Goal: Task Accomplishment & Management: Complete application form

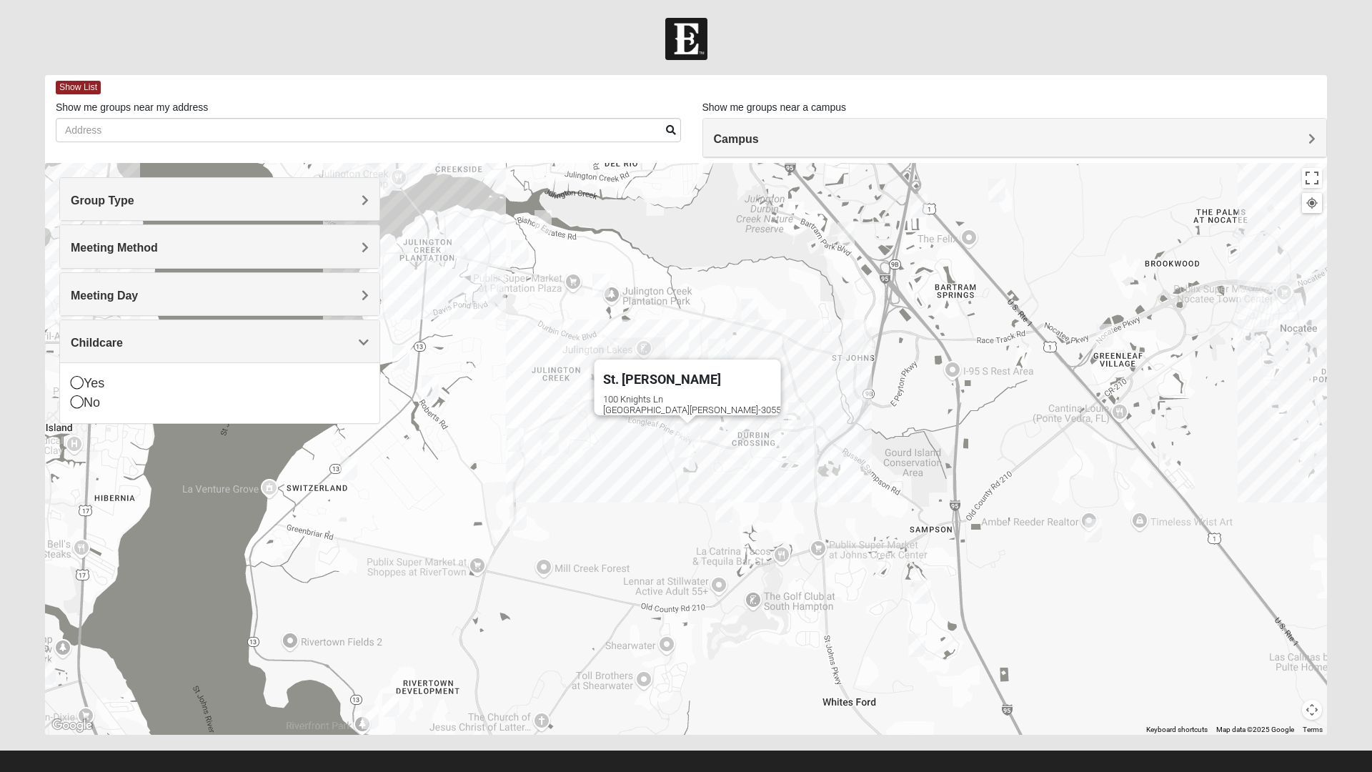
scroll to position [1, 0]
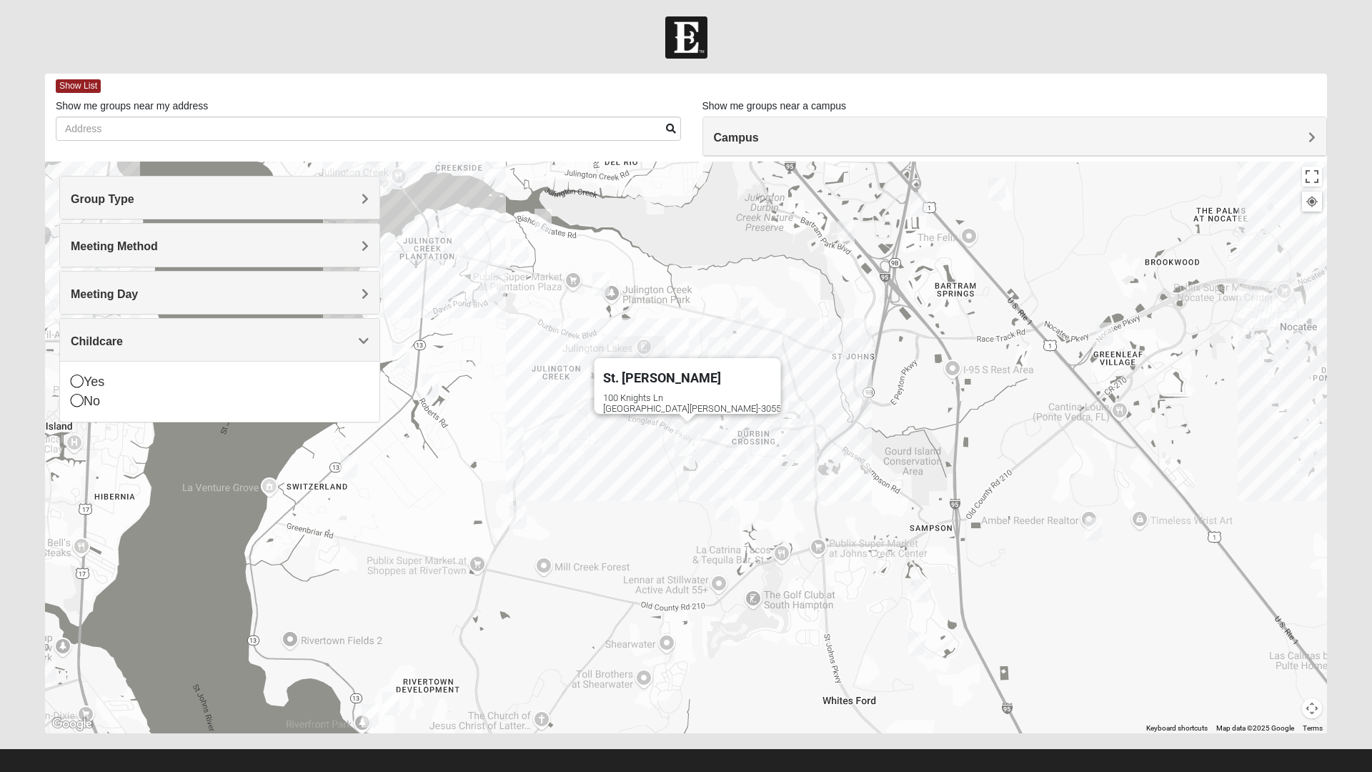
click at [97, 384] on div "Yes" at bounding box center [220, 381] width 298 height 19
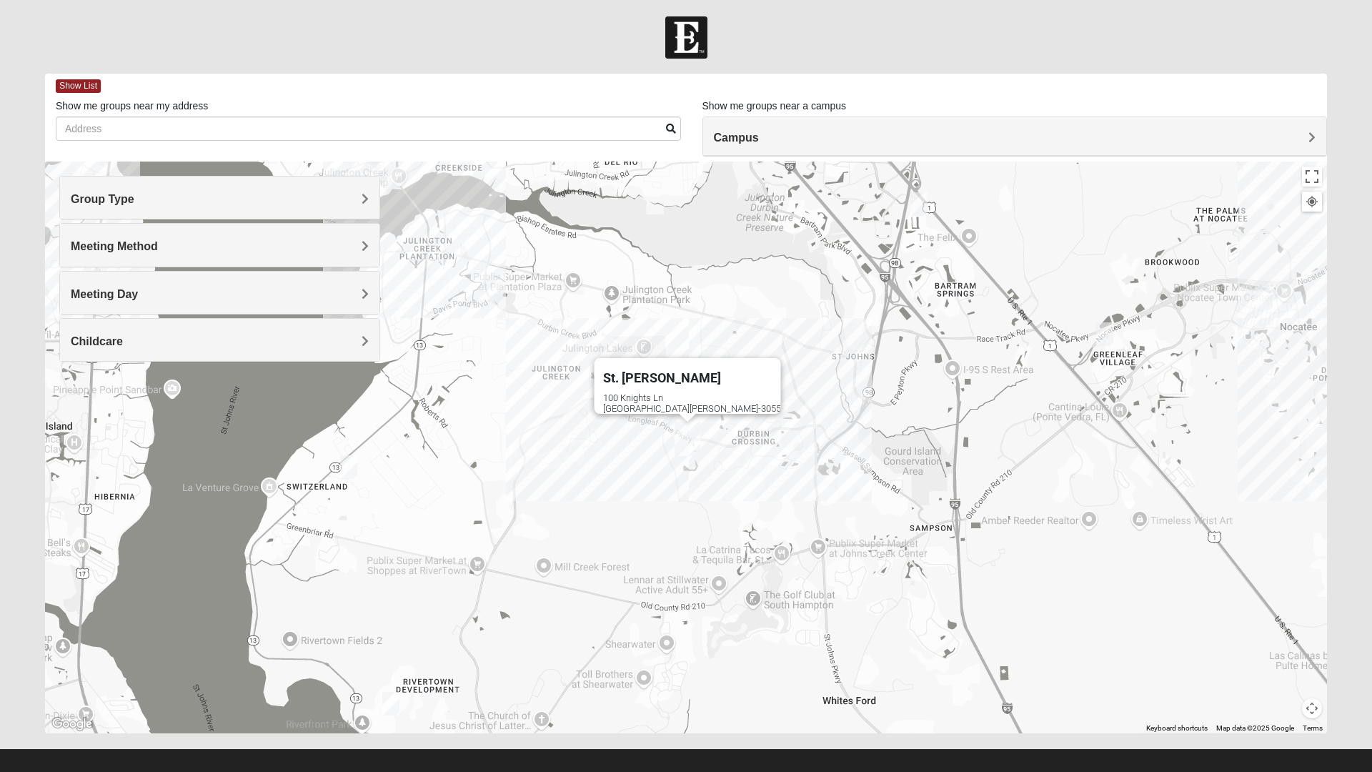
click at [672, 442] on img "St. Johns" at bounding box center [687, 439] width 37 height 46
click at [695, 444] on img "St. Johns" at bounding box center [687, 439] width 37 height 46
click at [672, 438] on img "St. Johns" at bounding box center [687, 439] width 37 height 46
click at [695, 442] on img "St. Johns" at bounding box center [687, 439] width 37 height 46
click at [682, 437] on img "St. Johns" at bounding box center [687, 439] width 37 height 46
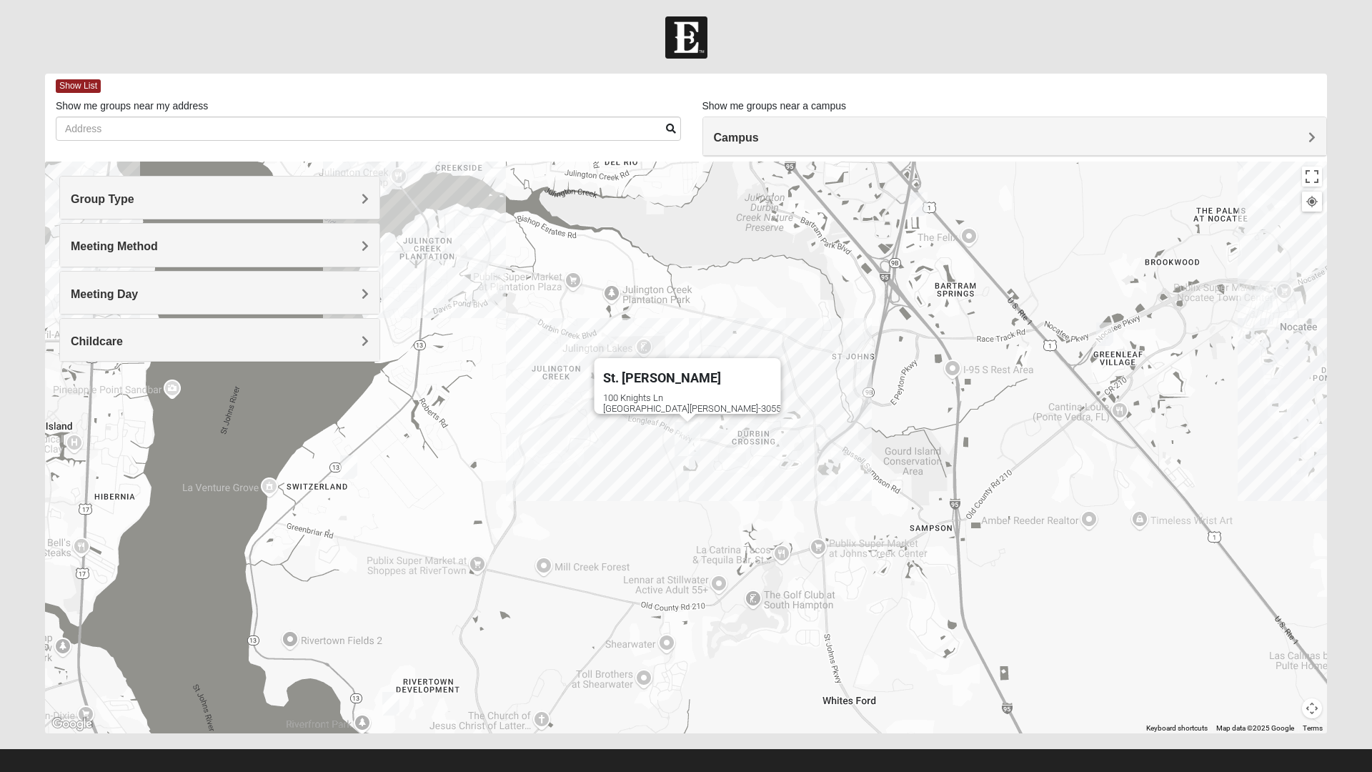
click at [677, 450] on img "St. Johns" at bounding box center [687, 439] width 37 height 46
click at [234, 343] on h4 "Childcare" at bounding box center [220, 341] width 298 height 14
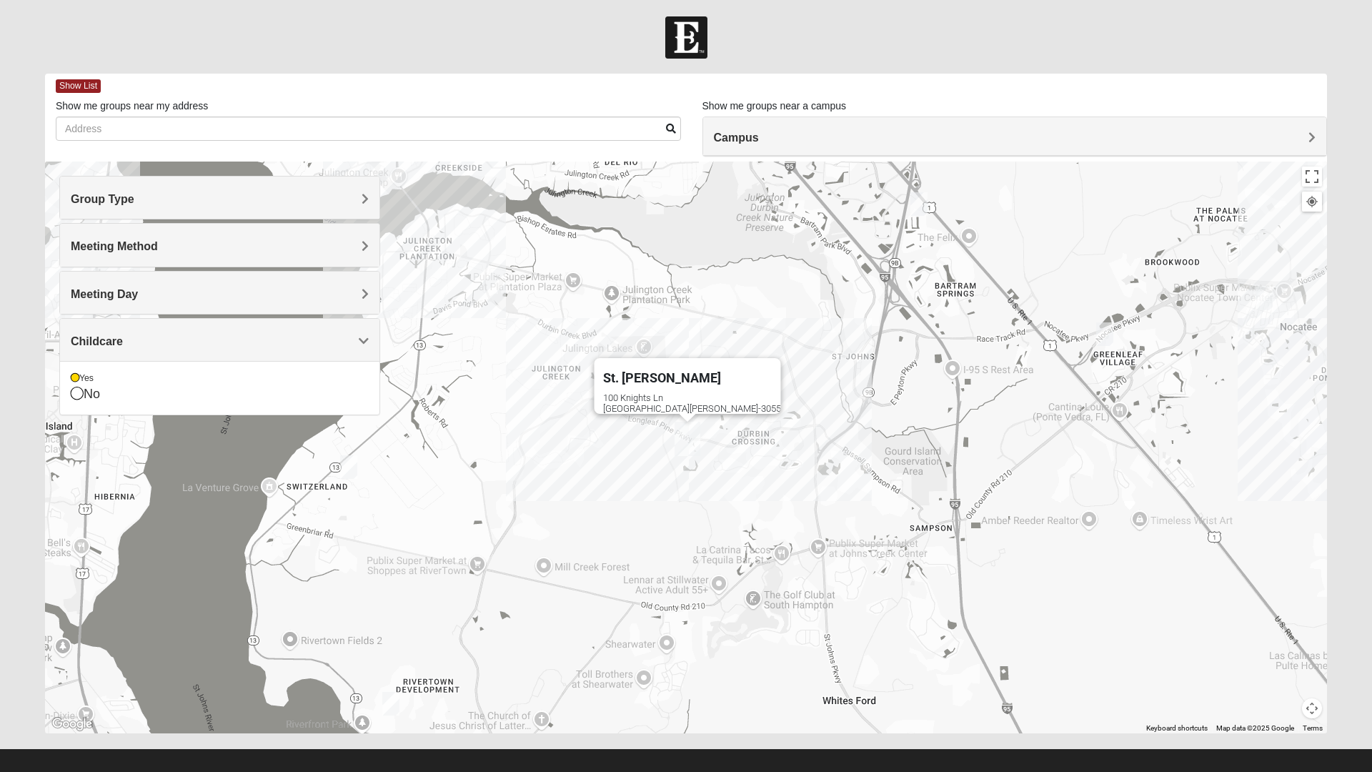
click at [99, 400] on div "No" at bounding box center [220, 393] width 298 height 19
click at [79, 397] on div "St. [PERSON_NAME] [STREET_ADDRESS][PERSON_NAME]" at bounding box center [686, 447] width 1282 height 572
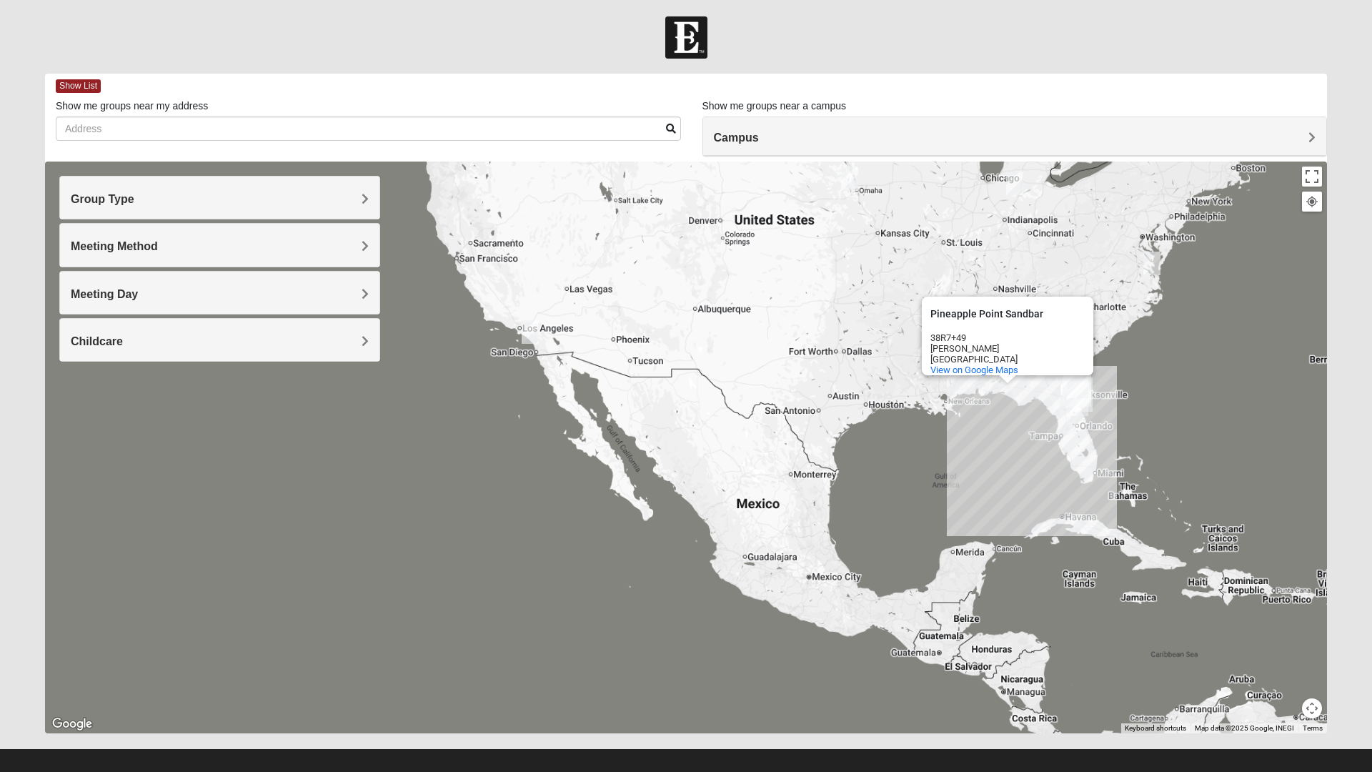
scroll to position [0, 0]
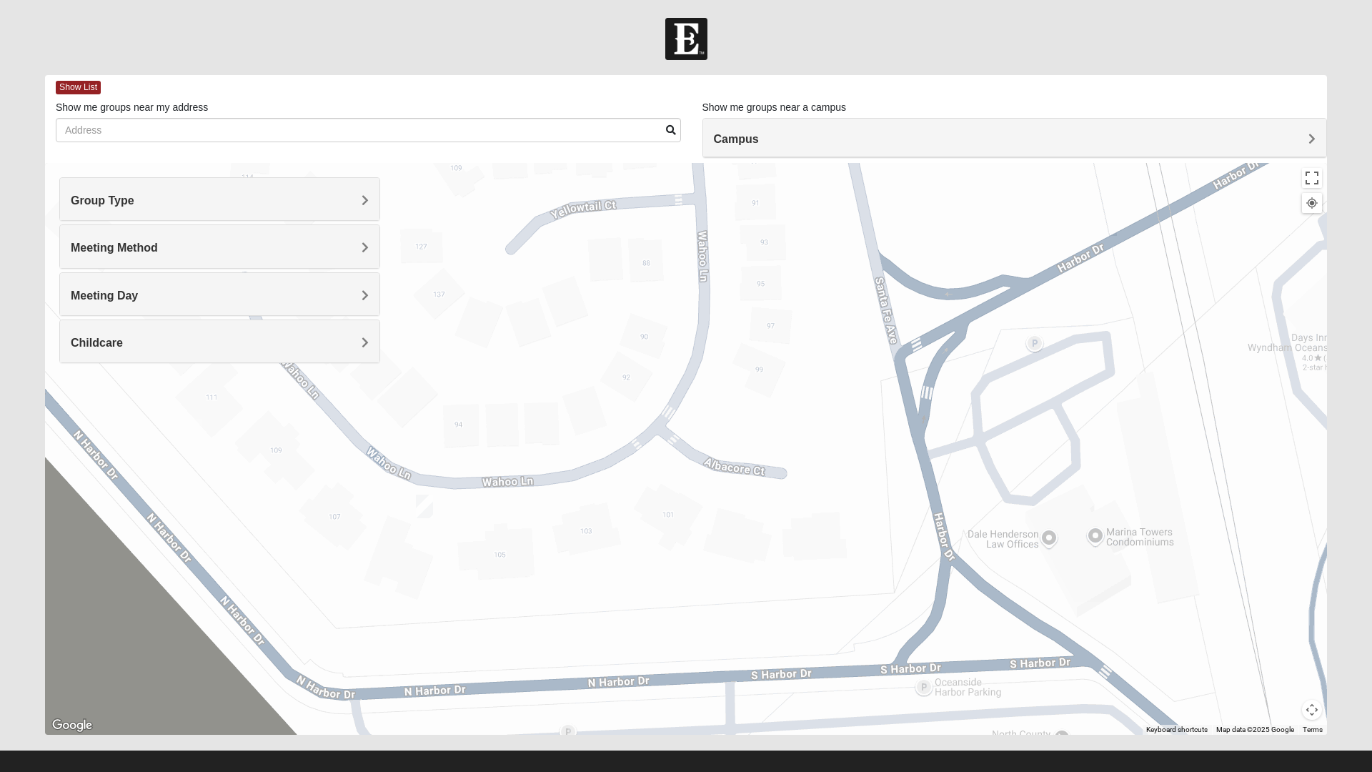
click at [424, 503] on img "Online Mens Brannen 92058" at bounding box center [424, 506] width 29 height 35
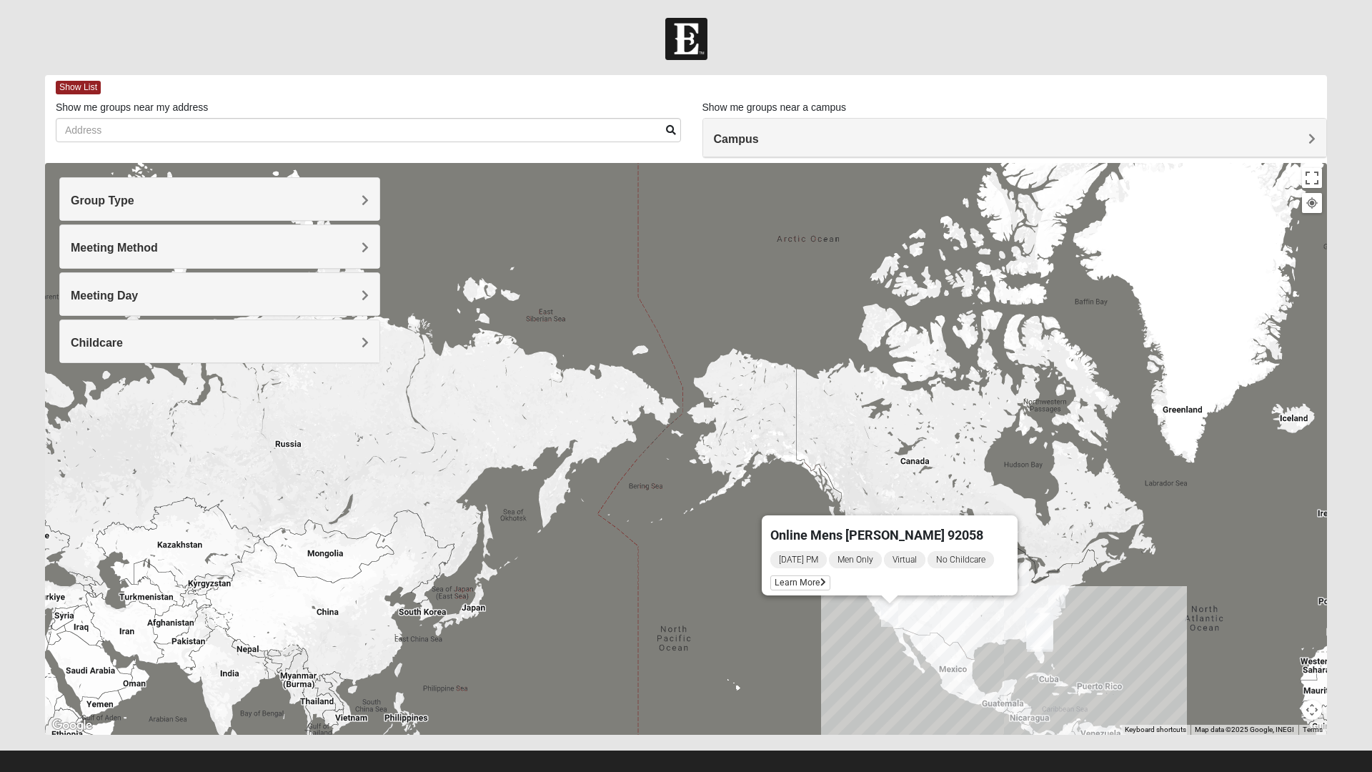
scroll to position [15, 0]
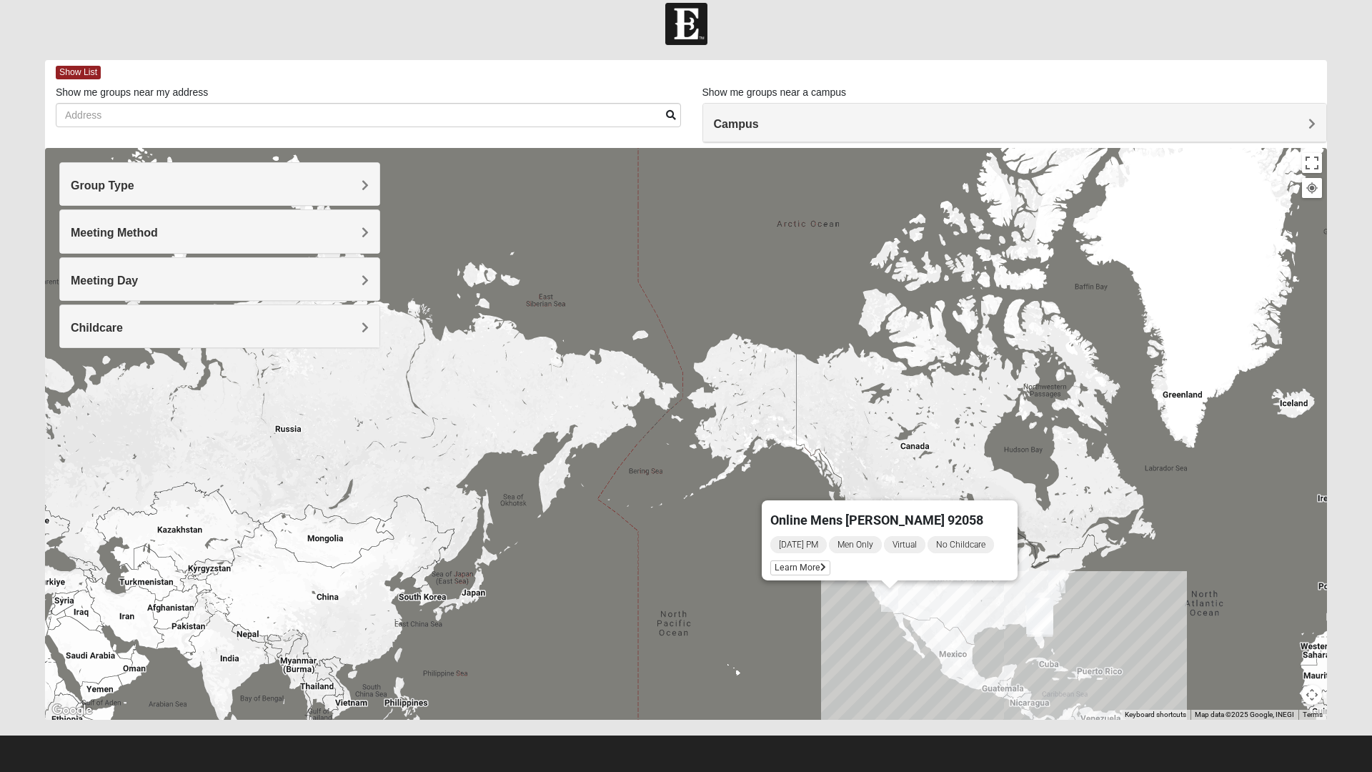
click at [1053, 442] on div "Online Mens [PERSON_NAME] 92058 [DATE] PM Men Only Virtual No Childcare Learn M…" at bounding box center [686, 434] width 1282 height 572
click at [962, 597] on div "Online Mens [PERSON_NAME] 92058 [DATE] PM Men Only Virtual No Childcare Learn M…" at bounding box center [686, 434] width 1282 height 572
click at [960, 593] on div "Online Mens [PERSON_NAME] 92058 [DATE] PM Men Only Virtual No Childcare Learn M…" at bounding box center [686, 434] width 1282 height 572
click at [932, 612] on div "Online Mens [PERSON_NAME] 92058 [DATE] PM Men Only Virtual No Childcare Learn M…" at bounding box center [686, 434] width 1282 height 572
click at [875, 584] on img "Online Mens Brannen 92058" at bounding box center [889, 599] width 29 height 35
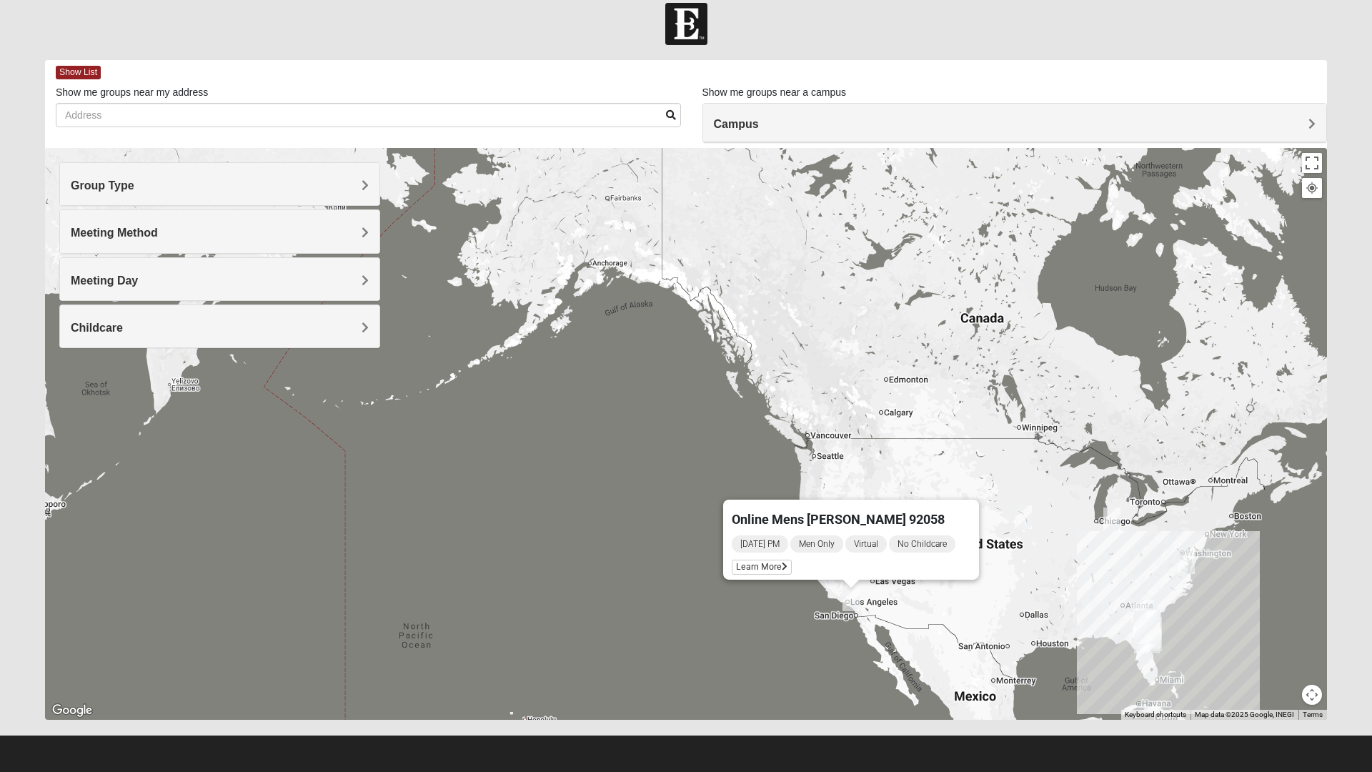
click at [1014, 513] on img "Mens Hultgren 68022" at bounding box center [1023, 517] width 29 height 35
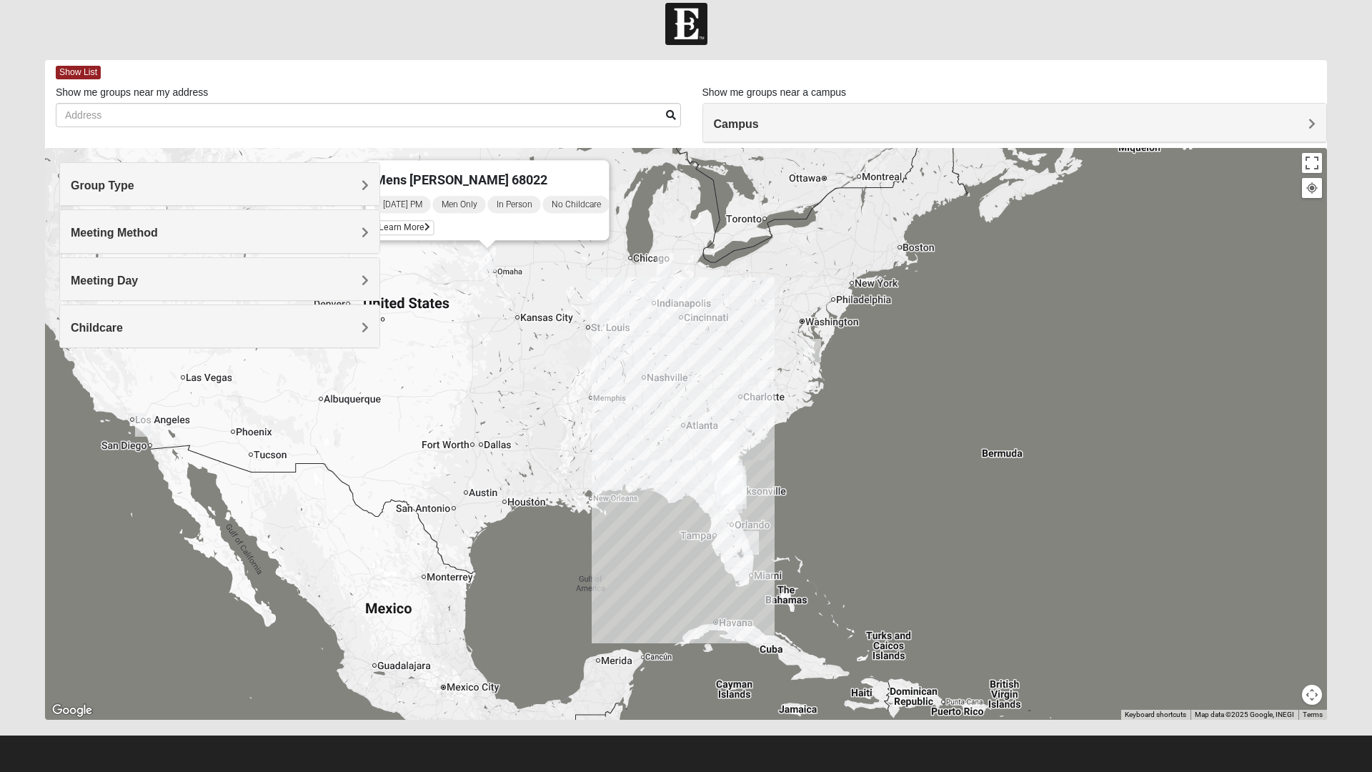
click at [490, 305] on div "Mens [PERSON_NAME] 68022 [DATE] PM Men Only In Person No Childcare Learn More" at bounding box center [686, 434] width 1282 height 572
